Goal: Information Seeking & Learning: Learn about a topic

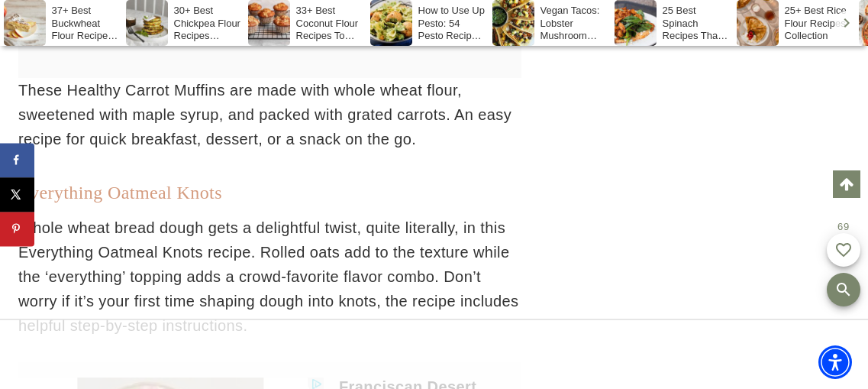
click at [197, 202] on link "Everything Oatmeal Knots" at bounding box center [120, 192] width 204 height 20
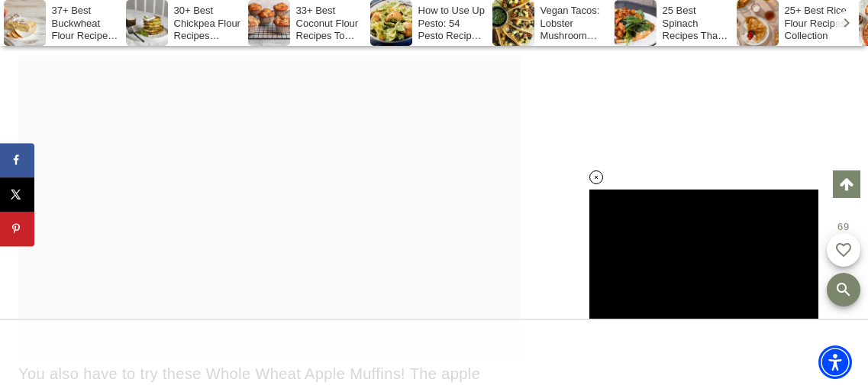
scroll to position [22133, 0]
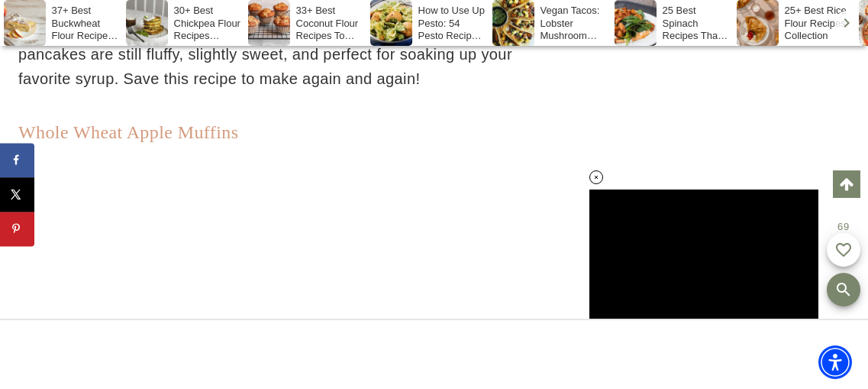
click at [216, 142] on link "Whole Wheat Apple Muffins" at bounding box center [128, 132] width 220 height 20
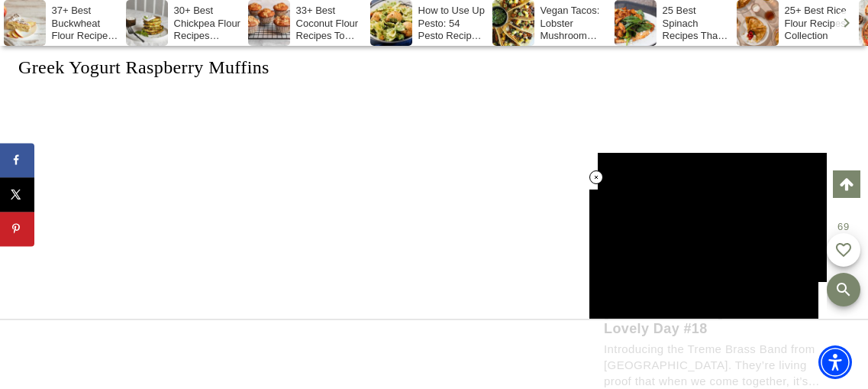
scroll to position [0, 0]
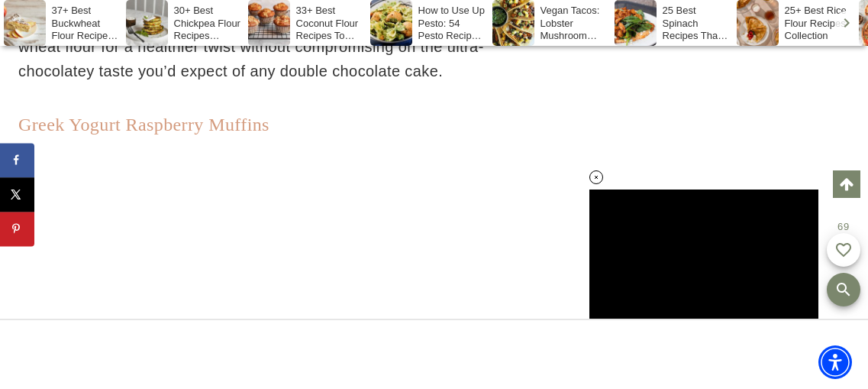
click at [268, 134] on link "Greek Yogurt Raspberry Muffins" at bounding box center [143, 124] width 251 height 20
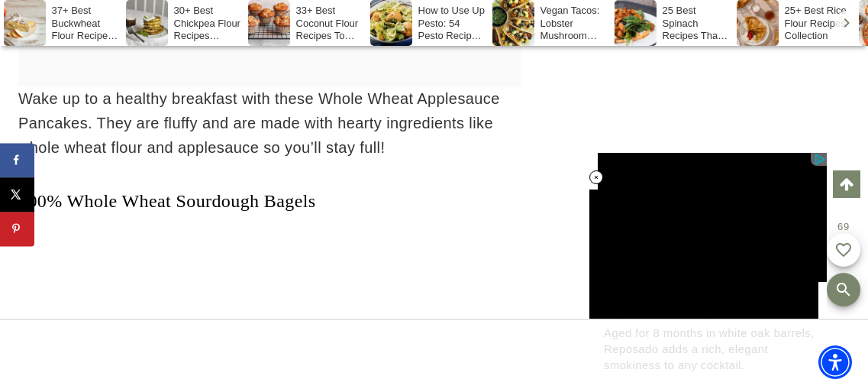
scroll to position [35858, 0]
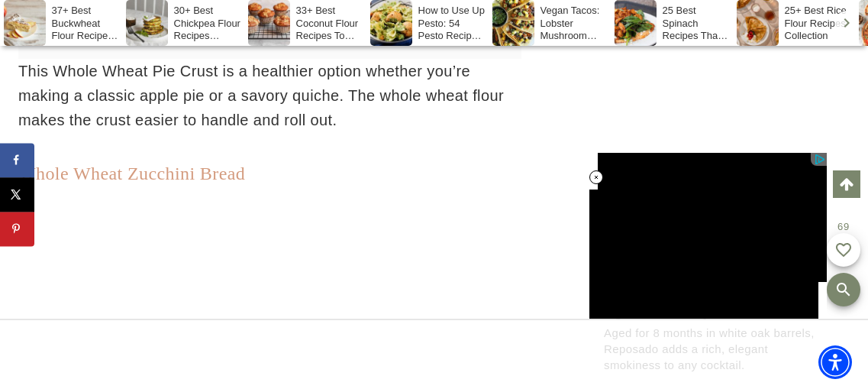
click at [219, 183] on link "Whole Wheat Zucchini Bread" at bounding box center [131, 173] width 227 height 20
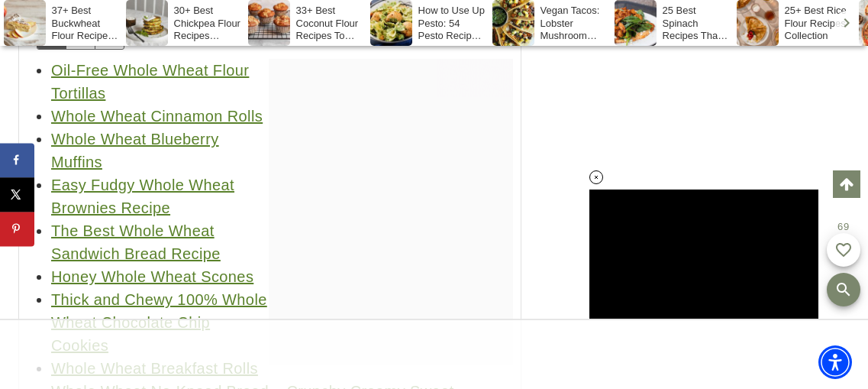
scroll to position [37696, 0]
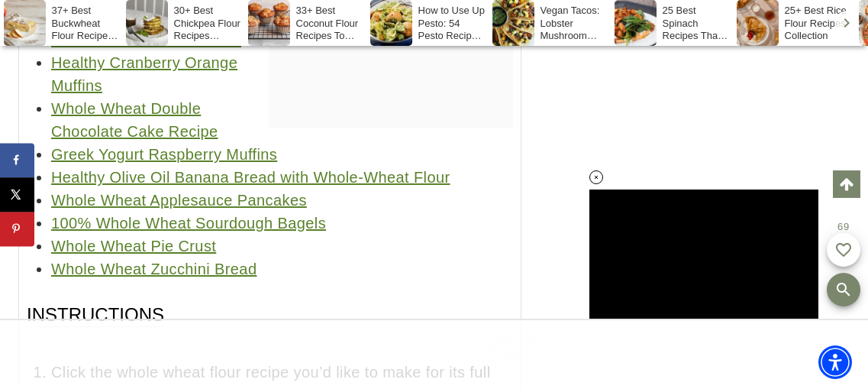
scroll to position [38626, 0]
